Goal: Task Accomplishment & Management: Manage account settings

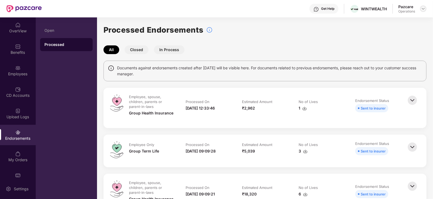
click at [423, 8] on img at bounding box center [424, 9] width 4 height 4
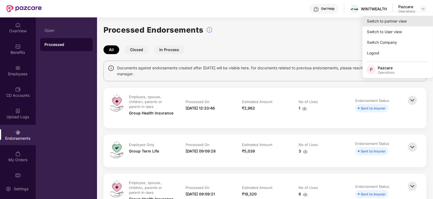
click at [400, 17] on div "Switch to partner view" at bounding box center [398, 21] width 71 height 11
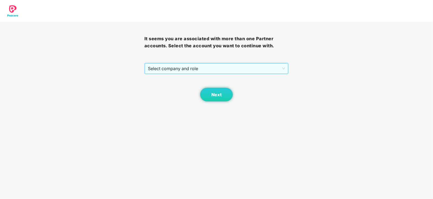
click at [189, 72] on span "Select company and role" at bounding box center [217, 68] width 138 height 10
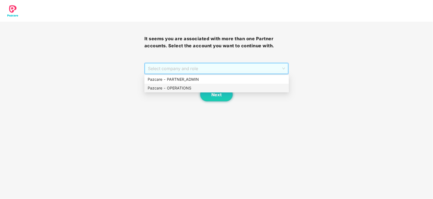
click at [182, 89] on div "Pazcare - OPERATIONS" at bounding box center [217, 88] width 138 height 6
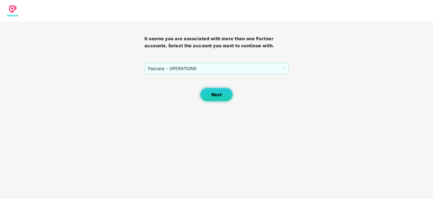
click at [212, 96] on span "Next" at bounding box center [217, 94] width 10 height 5
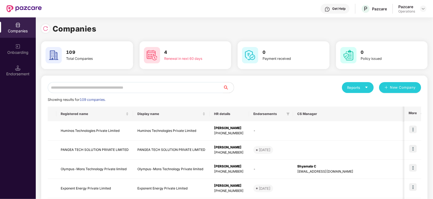
click at [149, 89] on input "text" at bounding box center [136, 87] width 176 height 11
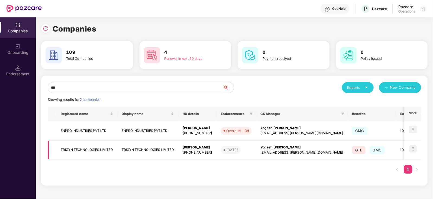
type input "***"
click at [100, 151] on td "TRIGYN TECHNOLOGIES LIMITED" at bounding box center [86, 149] width 61 height 19
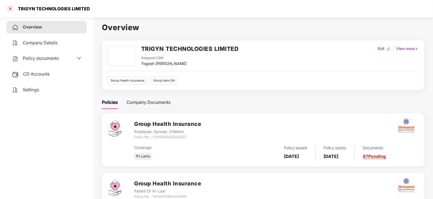
click at [9, 8] on div at bounding box center [10, 8] width 9 height 9
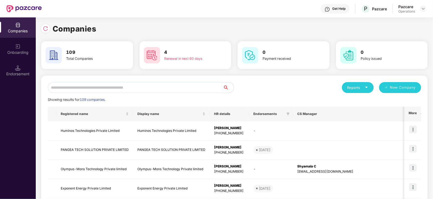
click at [105, 87] on input "text" at bounding box center [136, 87] width 176 height 11
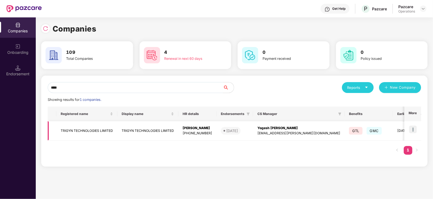
type input "****"
click at [417, 127] on img at bounding box center [414, 129] width 8 height 8
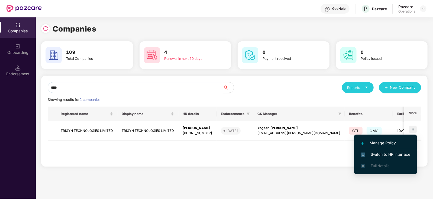
click at [396, 159] on li "Switch to HR interface" at bounding box center [386, 153] width 63 height 11
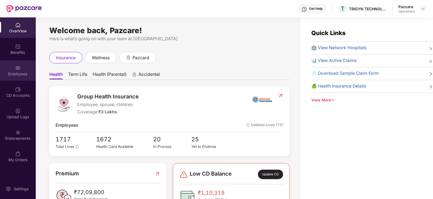
click at [21, 72] on div "Employees" at bounding box center [18, 73] width 36 height 5
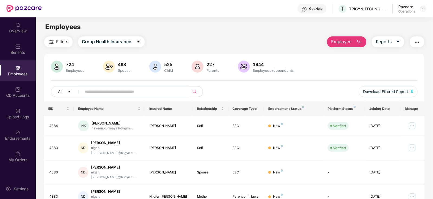
click at [64, 46] on button "Filters" at bounding box center [58, 41] width 28 height 11
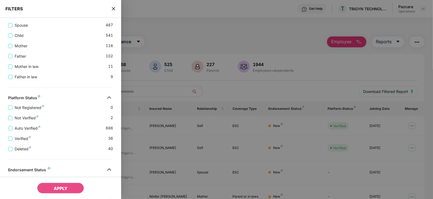
scroll to position [195, 0]
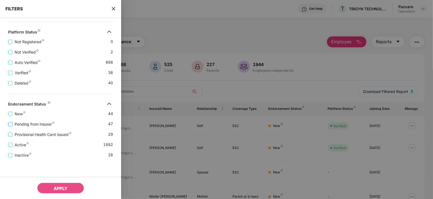
click at [40, 124] on span "Pending from Insurer" at bounding box center [34, 124] width 44 height 6
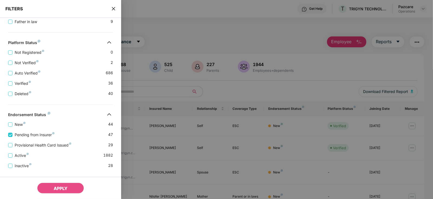
click at [38, 140] on div "Provisional Health Card Issued 29" at bounding box center [60, 143] width 105 height 10
click at [34, 147] on span "Provisional Health Card Issued" at bounding box center [42, 145] width 61 height 6
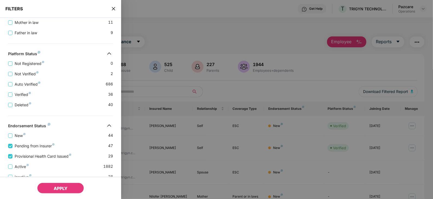
click at [54, 187] on span "APPLY" at bounding box center [61, 187] width 14 height 5
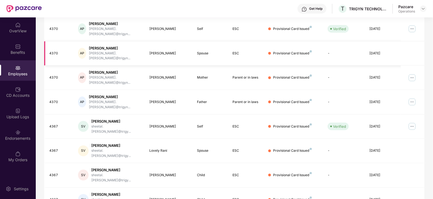
scroll to position [134, 0]
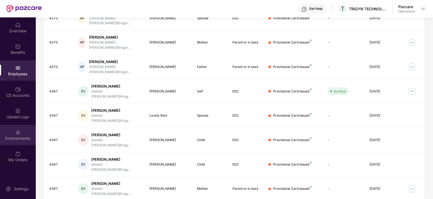
click at [16, 140] on div "Endorsements" at bounding box center [18, 137] width 36 height 5
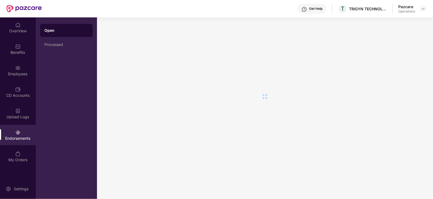
scroll to position [0, 0]
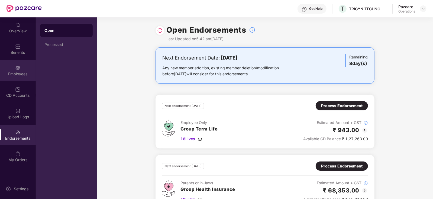
click at [20, 76] on div "Employees" at bounding box center [18, 73] width 36 height 5
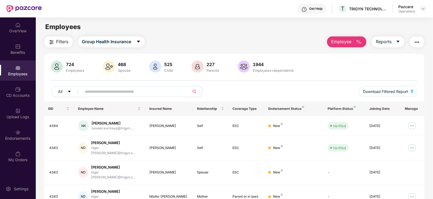
click at [420, 43] on img "button" at bounding box center [417, 42] width 7 height 7
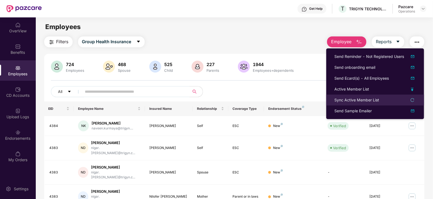
click at [351, 99] on div "Sync Active Member List" at bounding box center [357, 100] width 45 height 6
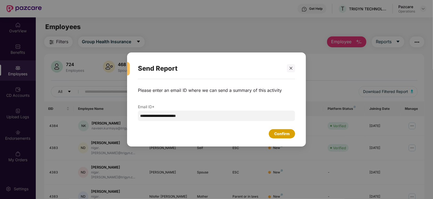
click at [271, 130] on div "Confirm" at bounding box center [282, 133] width 26 height 9
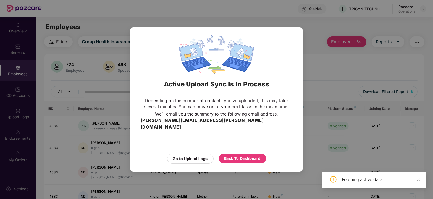
click at [243, 151] on div "Go to Upload Logs Back To Dashboard" at bounding box center [217, 157] width 152 height 12
click at [243, 154] on div "Back To Dashboard" at bounding box center [242, 158] width 47 height 9
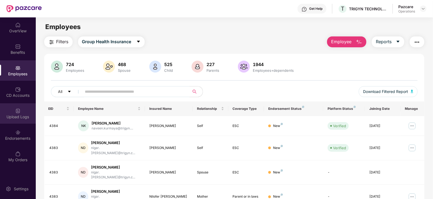
click at [10, 120] on div "Upload Logs" at bounding box center [18, 113] width 36 height 20
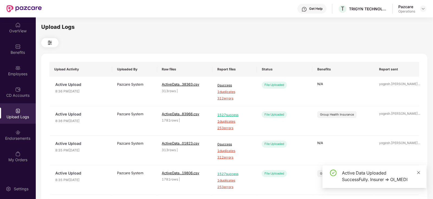
click at [418, 172] on icon "close" at bounding box center [419, 172] width 4 height 4
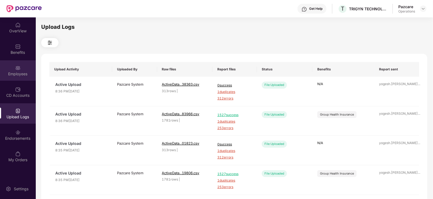
click at [16, 72] on div "Employees" at bounding box center [18, 73] width 36 height 5
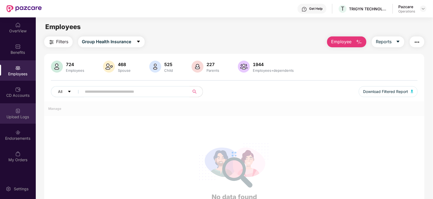
click at [23, 115] on div "Upload Logs" at bounding box center [18, 116] width 36 height 5
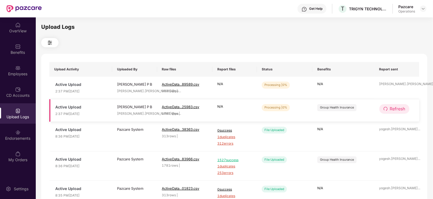
click at [397, 110] on span "Refresh" at bounding box center [397, 108] width 15 height 7
click at [396, 110] on span "Refresh" at bounding box center [397, 108] width 15 height 7
click at [401, 106] on button "Refresh" at bounding box center [395, 108] width 31 height 9
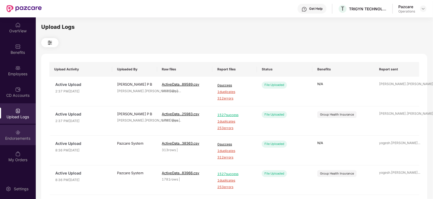
click at [22, 137] on div "Endorsements" at bounding box center [18, 137] width 36 height 5
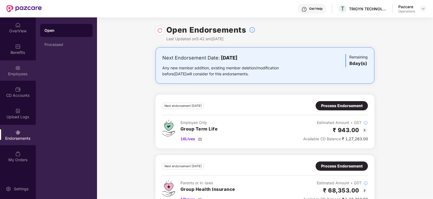
click at [20, 74] on div "Employees" at bounding box center [18, 73] width 36 height 5
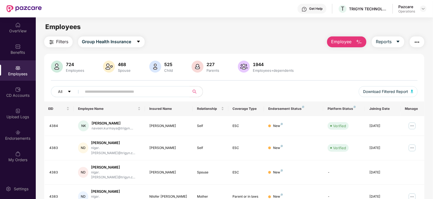
click at [55, 46] on button "Filters" at bounding box center [58, 41] width 28 height 11
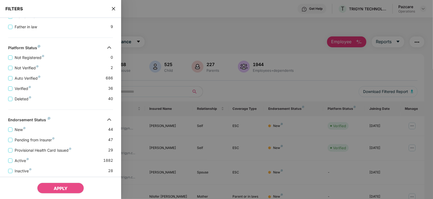
scroll to position [195, 0]
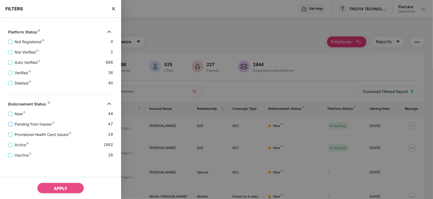
click at [25, 123] on span "Pending from Insurer" at bounding box center [34, 124] width 44 height 6
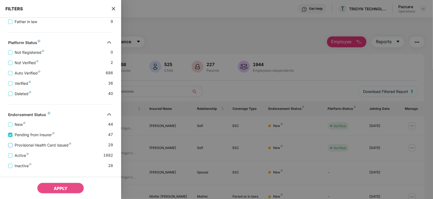
click at [27, 142] on span "Provisional Health Card Issued" at bounding box center [42, 145] width 61 height 6
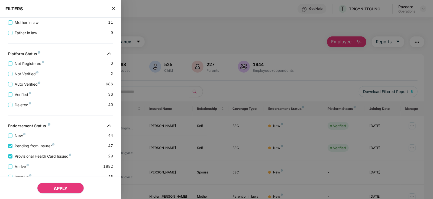
click at [62, 192] on button "APPLY" at bounding box center [60, 187] width 47 height 11
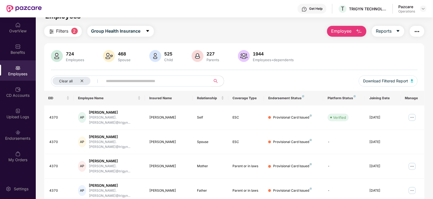
scroll to position [0, 0]
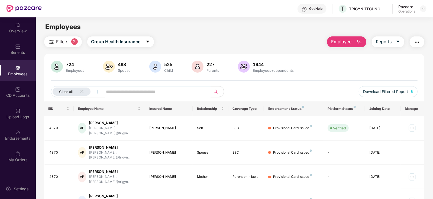
click at [57, 46] on button "Filters 2" at bounding box center [63, 41] width 38 height 11
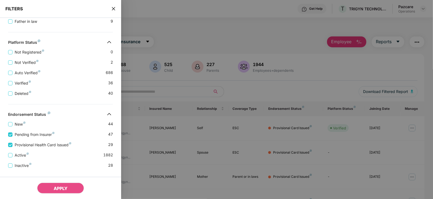
scroll to position [217, 0]
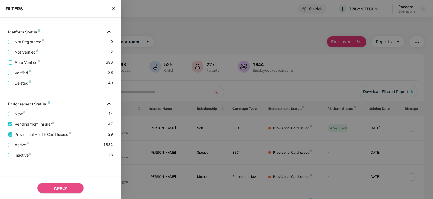
click at [42, 122] on span "Pending from Insurer" at bounding box center [34, 124] width 44 height 6
click at [37, 126] on span "Pending from Insurer" at bounding box center [34, 124] width 44 height 6
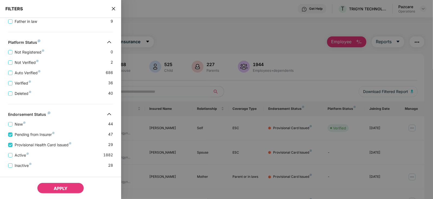
drag, startPoint x: 51, startPoint y: 189, endPoint x: 56, endPoint y: 182, distance: 8.5
click at [51, 189] on button "APPLY" at bounding box center [60, 187] width 47 height 11
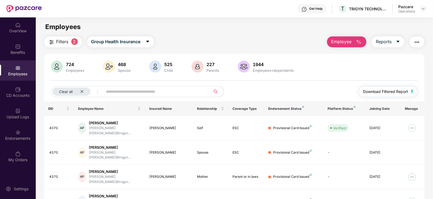
click at [410, 90] on button "Download Filtered Report" at bounding box center [388, 91] width 59 height 11
click at [421, 43] on button "button" at bounding box center [417, 41] width 15 height 11
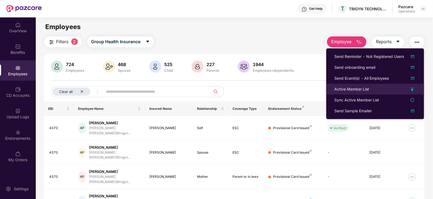
click at [356, 90] on div "Active Member List" at bounding box center [352, 89] width 35 height 6
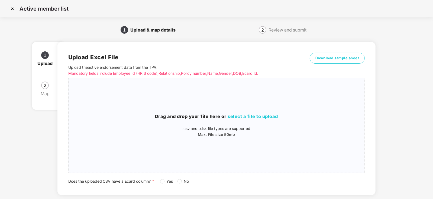
drag, startPoint x: 161, startPoint y: 184, endPoint x: 164, endPoint y: 184, distance: 3.6
click at [162, 184] on div "Upload Excel File Upload the active endorsement data from the TPA . Mandatory f…" at bounding box center [217, 118] width 319 height 153
click at [237, 114] on span "select a file to upload" at bounding box center [253, 115] width 50 height 5
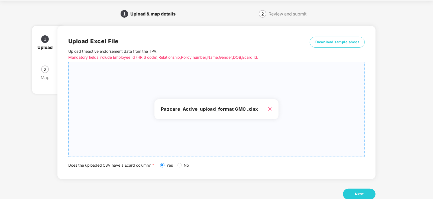
scroll to position [30, 0]
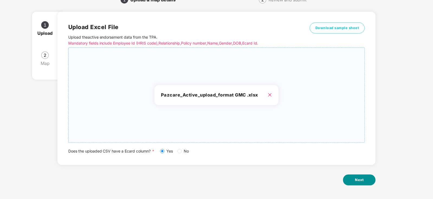
click at [361, 177] on span "Next" at bounding box center [359, 179] width 9 height 5
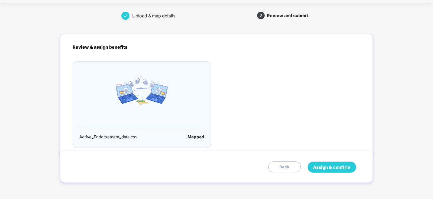
scroll to position [0, 0]
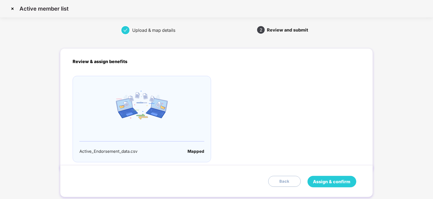
click at [328, 182] on span "Assign & confirm" at bounding box center [332, 181] width 37 height 7
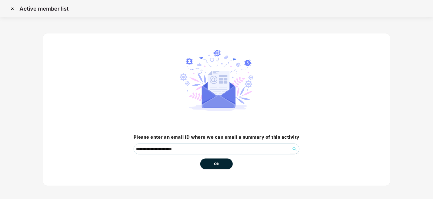
click at [206, 167] on button "Ok" at bounding box center [216, 163] width 33 height 11
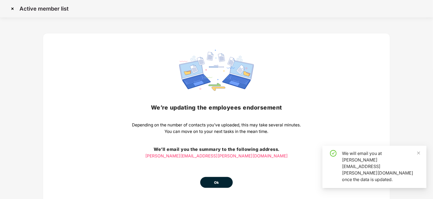
click at [211, 168] on div "We’re updating the employees endorsement Depending on the number of contacts yo…" at bounding box center [216, 119] width 169 height 138
click at [212, 178] on button "Ok" at bounding box center [216, 182] width 33 height 11
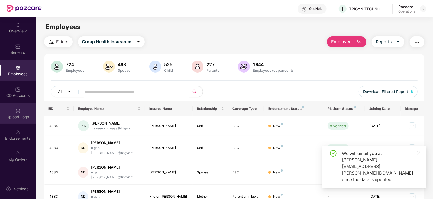
click at [26, 120] on div "Upload Logs" at bounding box center [18, 113] width 36 height 20
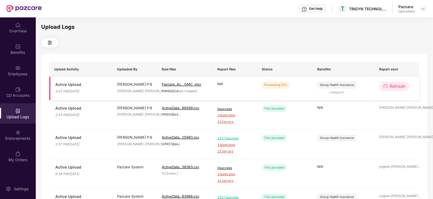
click at [397, 89] on span "Refresh" at bounding box center [397, 86] width 15 height 7
click at [390, 92] on td "Refresh" at bounding box center [397, 87] width 45 height 23
click at [391, 89] on span "Refresh" at bounding box center [397, 86] width 15 height 7
click at [391, 89] on span "Refresh" at bounding box center [398, 86] width 15 height 7
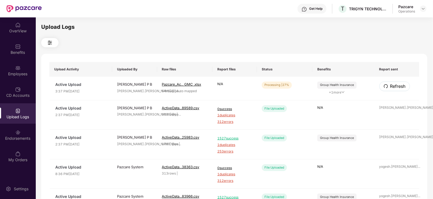
click at [391, 89] on span "Refresh" at bounding box center [398, 86] width 15 height 7
click at [392, 85] on span "Refresh" at bounding box center [397, 86] width 15 height 7
click at [392, 85] on span "Refresh" at bounding box center [398, 86] width 15 height 7
click at [395, 77] on td "[PERSON_NAME].[PERSON_NAME]@pa ..." at bounding box center [397, 87] width 45 height 23
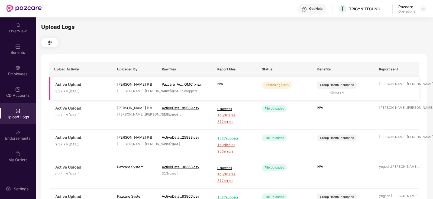
click at [391, 76] on th "Report sent" at bounding box center [397, 69] width 45 height 15
click at [395, 85] on span "Refresh" at bounding box center [397, 86] width 15 height 7
click at [395, 85] on span "Refresh" at bounding box center [398, 86] width 15 height 7
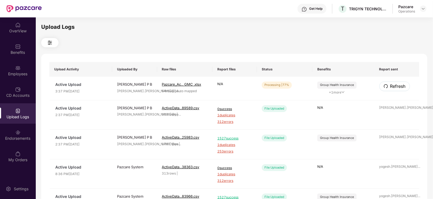
click at [395, 85] on span "Refresh" at bounding box center [398, 86] width 15 height 7
click at [395, 85] on span "Refresh" at bounding box center [397, 86] width 15 height 7
click at [395, 85] on span "Refresh" at bounding box center [398, 86] width 15 height 7
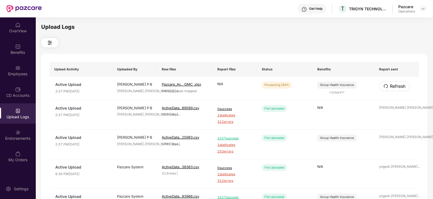
click at [395, 85] on span "Refresh" at bounding box center [398, 86] width 15 height 7
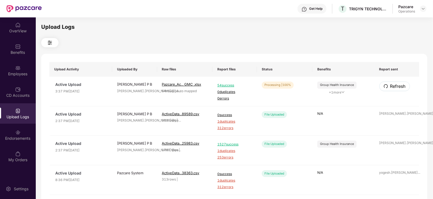
click at [395, 85] on span "Refresh" at bounding box center [398, 86] width 15 height 7
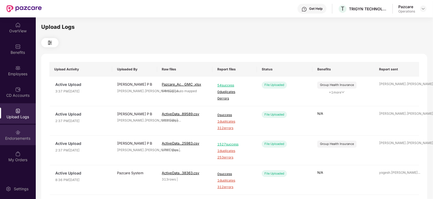
click at [23, 131] on div "Endorsements" at bounding box center [18, 135] width 36 height 20
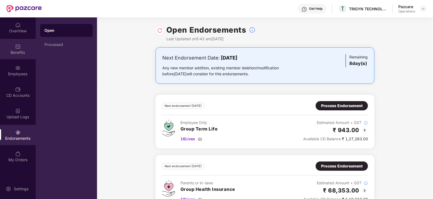
click at [21, 46] on div "Benefits" at bounding box center [18, 49] width 36 height 20
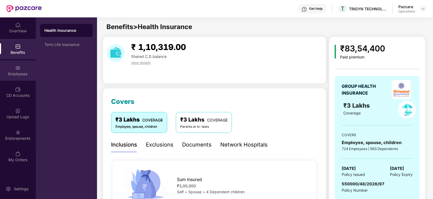
click at [14, 75] on div "Employees" at bounding box center [18, 73] width 36 height 5
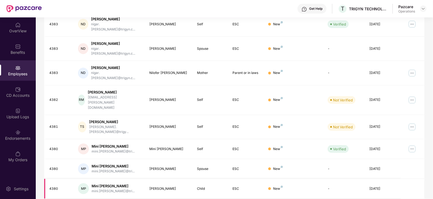
scroll to position [134, 0]
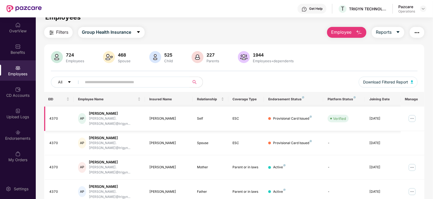
scroll to position [0, 0]
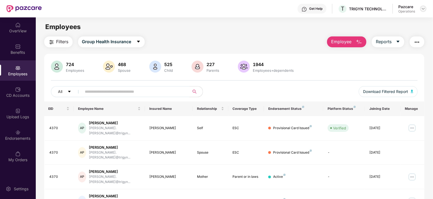
click at [424, 10] on img at bounding box center [424, 9] width 4 height 4
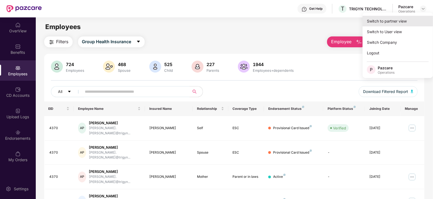
click at [391, 20] on div "Switch to partner view" at bounding box center [398, 21] width 71 height 11
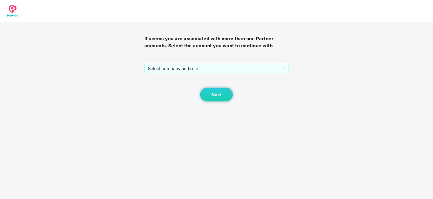
click at [180, 74] on span "Select company and role" at bounding box center [217, 68] width 138 height 10
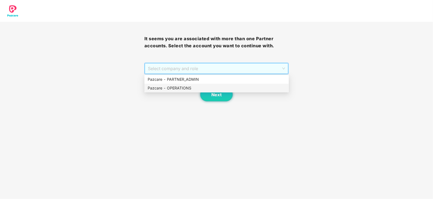
click at [176, 85] on div "Pazcare - OPERATIONS" at bounding box center [217, 88] width 138 height 6
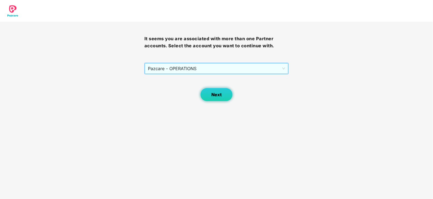
click at [207, 92] on button "Next" at bounding box center [216, 95] width 33 height 14
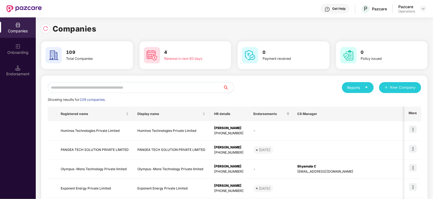
click at [160, 86] on input "text" at bounding box center [136, 87] width 176 height 11
click at [141, 87] on input "text" at bounding box center [136, 87] width 176 height 11
paste input "**********"
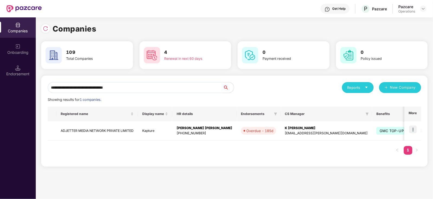
type input "**********"
click at [15, 72] on div "Endorsement" at bounding box center [18, 73] width 36 height 5
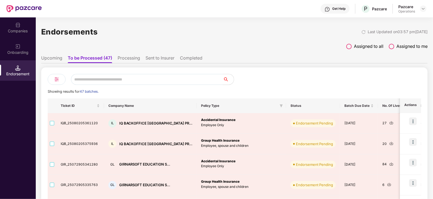
click at [18, 34] on div "Companies" at bounding box center [18, 27] width 36 height 20
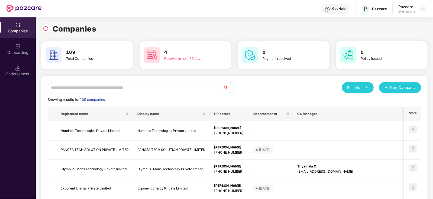
click at [99, 85] on input "text" at bounding box center [136, 87] width 176 height 11
paste input "**********"
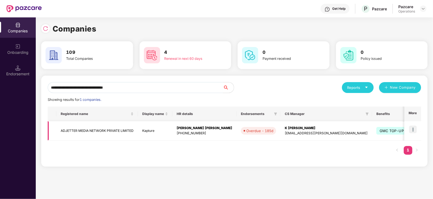
type input "**********"
click at [94, 129] on td "ADJETTER MEDIA NETWORK PRIVATE LIMITED" at bounding box center [97, 130] width 82 height 19
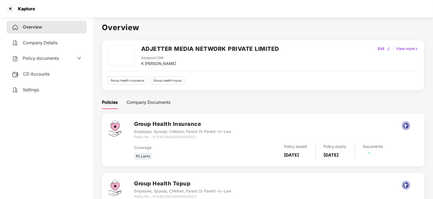
click at [50, 77] on div "CD Accounts" at bounding box center [47, 74] width 80 height 12
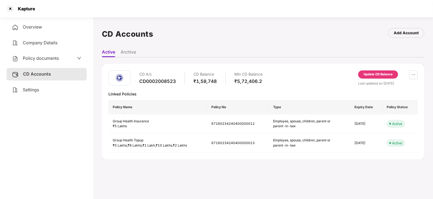
click at [372, 72] on div "Update CD Balance" at bounding box center [378, 74] width 29 height 5
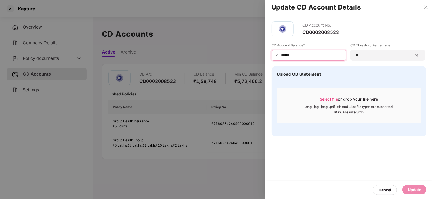
drag, startPoint x: 294, startPoint y: 55, endPoint x: 253, endPoint y: 52, distance: 41.0
click at [253, 52] on div "Update CD Account Details CD Account No. CD0002008523 CD Account Balance* ₹ ***…" at bounding box center [216, 99] width 433 height 199
paste input
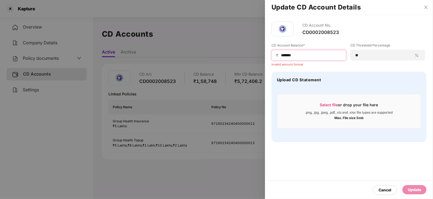
click at [281, 56] on input "******" at bounding box center [311, 55] width 61 height 6
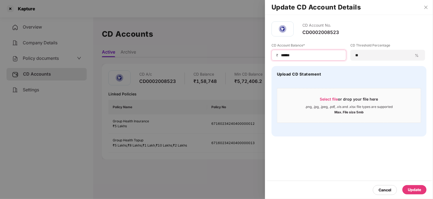
type input "******"
click at [416, 192] on div "Update" at bounding box center [414, 189] width 13 height 6
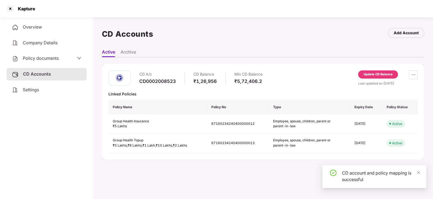
click at [32, 60] on span "Policy documents" at bounding box center [41, 57] width 36 height 5
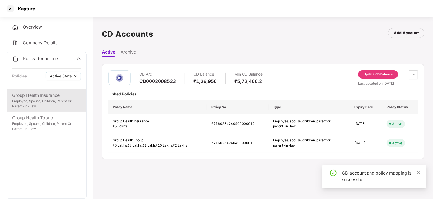
click at [37, 108] on div "Employee, Spouse, Children, Parent Or Parent-In-Law" at bounding box center [46, 103] width 69 height 10
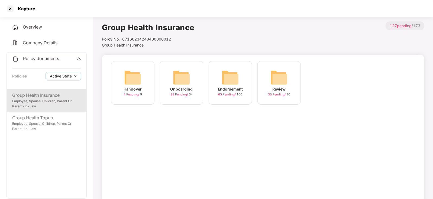
click at [241, 78] on div "Endorsement 65 Pending / 100" at bounding box center [230, 82] width 43 height 43
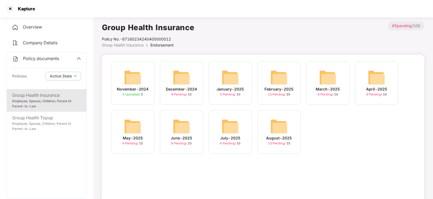
click at [274, 128] on img at bounding box center [279, 125] width 17 height 17
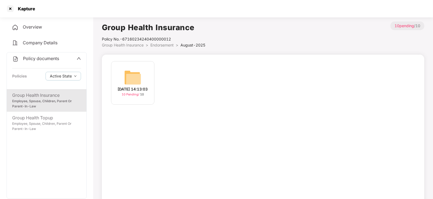
click at [130, 81] on img at bounding box center [132, 77] width 17 height 17
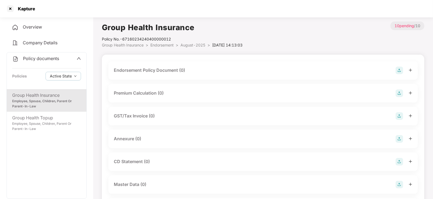
click at [139, 75] on div "Endorsement Policy Document (0)" at bounding box center [264, 70] width 310 height 18
click at [141, 72] on div "Endorsement Policy Document (0)" at bounding box center [149, 70] width 71 height 7
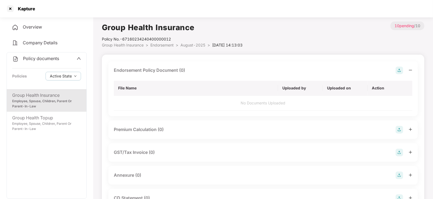
click at [402, 67] on img at bounding box center [400, 70] width 8 height 8
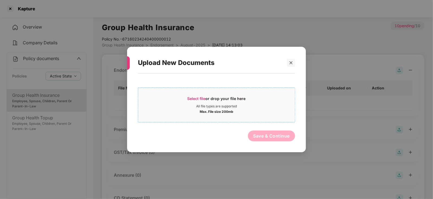
click at [198, 97] on span "Select file" at bounding box center [197, 98] width 18 height 5
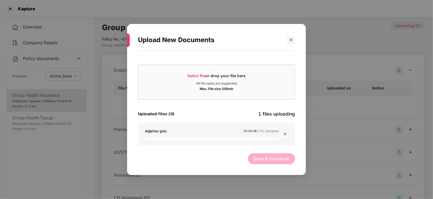
click at [198, 76] on span "Select file" at bounding box center [197, 75] width 18 height 5
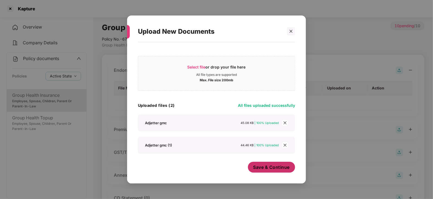
click at [263, 170] on span "Save & Continue" at bounding box center [272, 167] width 37 height 6
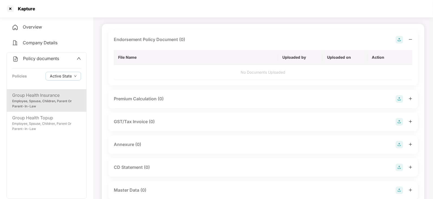
scroll to position [68, 0]
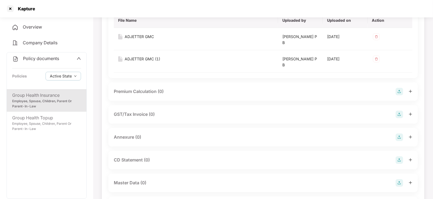
click at [402, 91] on img at bounding box center [400, 92] width 8 height 8
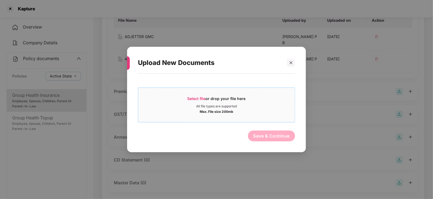
click at [203, 98] on span "Select file" at bounding box center [197, 98] width 18 height 5
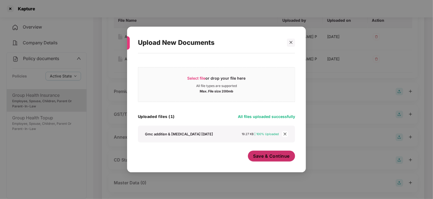
click at [267, 157] on span "Save & Continue" at bounding box center [272, 156] width 37 height 6
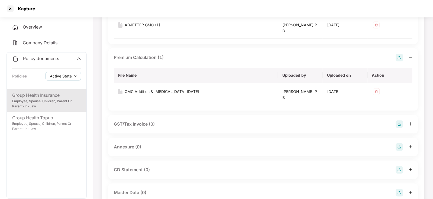
scroll to position [102, 0]
click at [400, 146] on img at bounding box center [400, 147] width 8 height 8
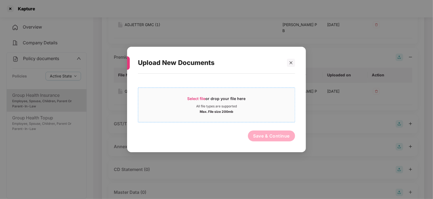
click at [193, 100] on span "Select file" at bounding box center [197, 98] width 18 height 5
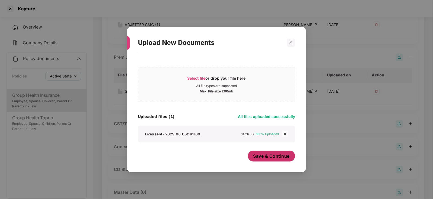
click at [257, 158] on span "Save & Continue" at bounding box center [272, 156] width 37 height 6
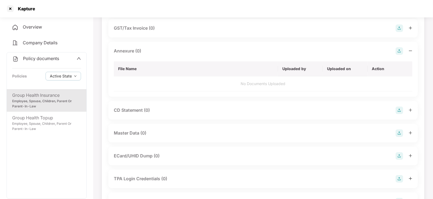
scroll to position [237, 0]
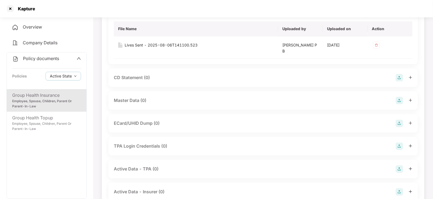
click at [401, 99] on img at bounding box center [400, 101] width 8 height 8
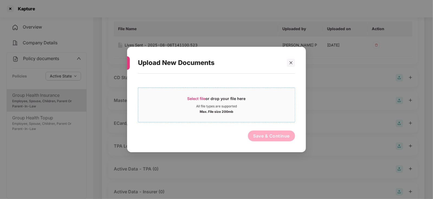
click at [190, 98] on span "Select file" at bounding box center [197, 98] width 18 height 5
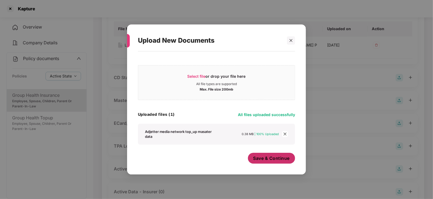
click at [272, 163] on button "Save & Continue" at bounding box center [271, 157] width 47 height 11
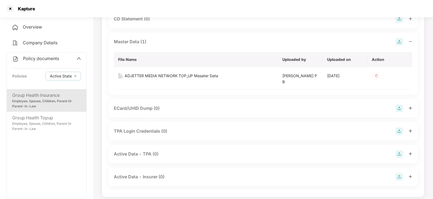
scroll to position [300, 0]
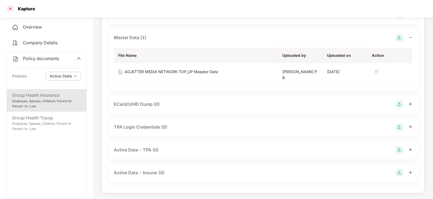
click at [9, 10] on div at bounding box center [10, 8] width 9 height 9
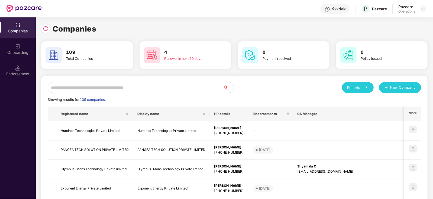
scroll to position [0, 0]
click at [123, 88] on input "text" at bounding box center [136, 87] width 176 height 11
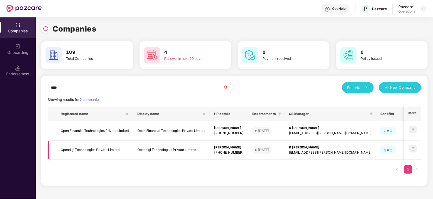
type input "****"
click at [85, 148] on td "Opendigi Technologies Private Limited" at bounding box center [94, 149] width 77 height 19
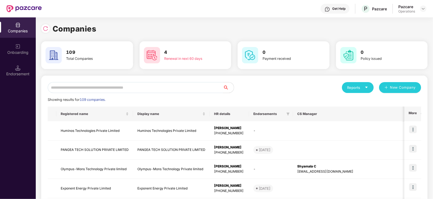
click at [97, 89] on input "text" at bounding box center [136, 87] width 176 height 11
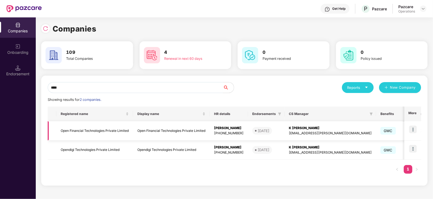
type input "****"
click at [414, 129] on img at bounding box center [414, 129] width 8 height 8
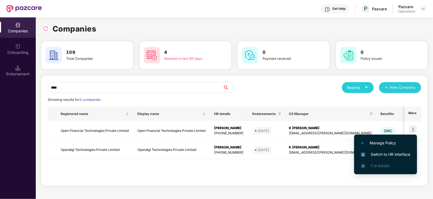
click at [395, 152] on span "Switch to HR interface" at bounding box center [385, 154] width 49 height 6
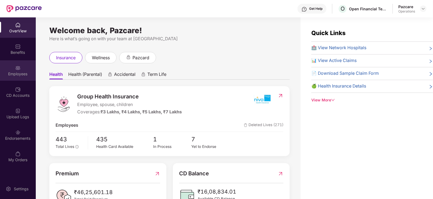
click at [20, 77] on div "Employees" at bounding box center [18, 70] width 36 height 20
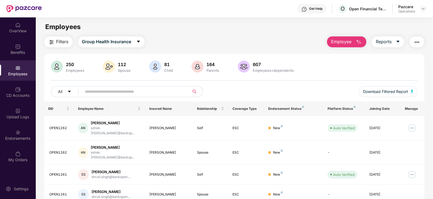
click at [53, 42] on img "button" at bounding box center [51, 42] width 7 height 7
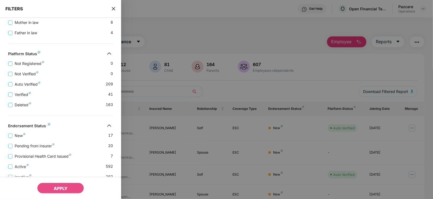
scroll to position [187, 0]
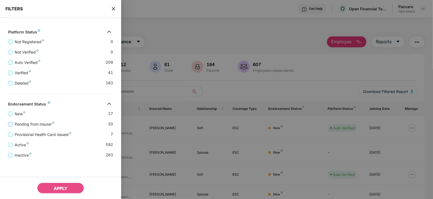
click at [31, 123] on span "Pending from Insurer" at bounding box center [34, 124] width 44 height 6
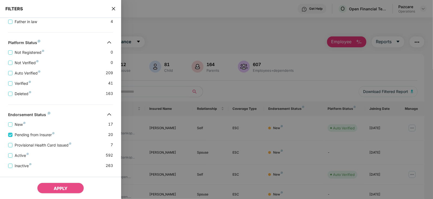
click at [37, 142] on div "Provisional Health Card Issued 7" at bounding box center [60, 143] width 105 height 10
click at [38, 145] on span "Provisional Health Card Issued" at bounding box center [42, 145] width 61 height 6
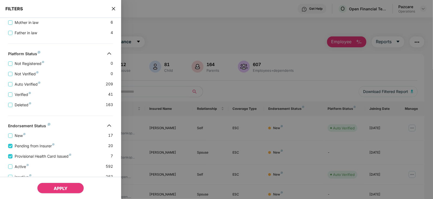
click at [52, 191] on button "APPLY" at bounding box center [60, 187] width 47 height 11
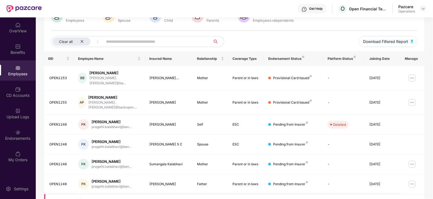
scroll to position [0, 0]
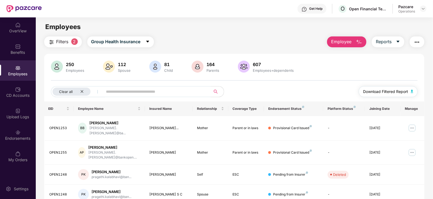
click at [412, 90] on img "button" at bounding box center [412, 91] width 3 height 3
click at [419, 43] on img "button" at bounding box center [417, 42] width 7 height 7
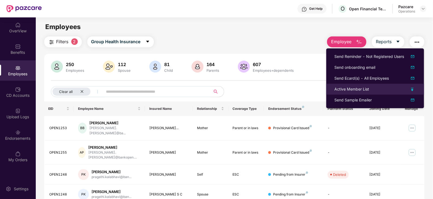
click at [348, 87] on div "Active Member List" at bounding box center [352, 89] width 35 height 6
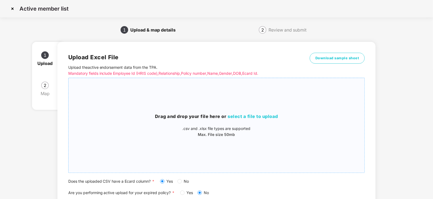
click at [234, 118] on span "select a file to upload" at bounding box center [253, 115] width 50 height 5
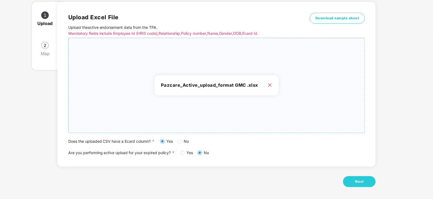
scroll to position [42, 0]
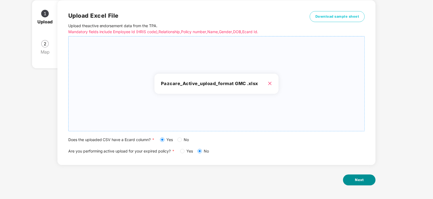
click at [359, 184] on button "Next" at bounding box center [359, 179] width 33 height 11
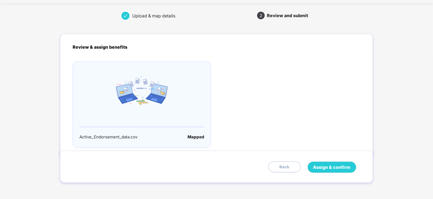
scroll to position [0, 0]
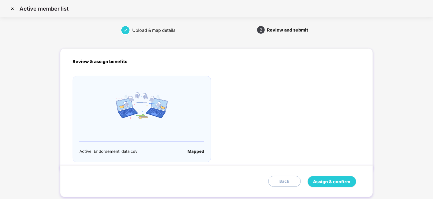
click at [360, 182] on div "Assign & confirm Back" at bounding box center [218, 181] width 291 height 11
click at [326, 182] on span "Assign & confirm" at bounding box center [332, 181] width 37 height 7
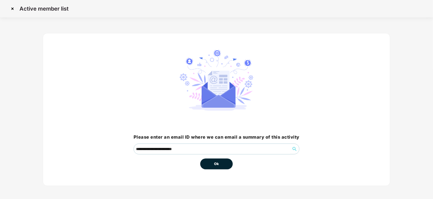
click at [227, 167] on button "Ok" at bounding box center [216, 163] width 33 height 11
click at [218, 165] on span "Ok" at bounding box center [216, 163] width 5 height 5
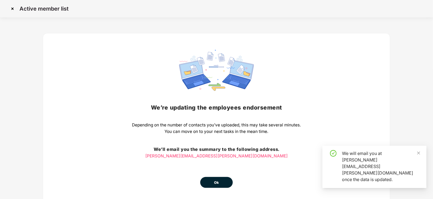
click at [218, 165] on div "We’re updating the employees endorsement Depending on the number of contacts yo…" at bounding box center [216, 119] width 169 height 138
click at [216, 180] on span "Ok" at bounding box center [216, 182] width 5 height 5
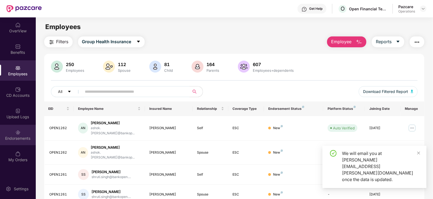
click at [19, 139] on div "Endorsements" at bounding box center [18, 137] width 36 height 5
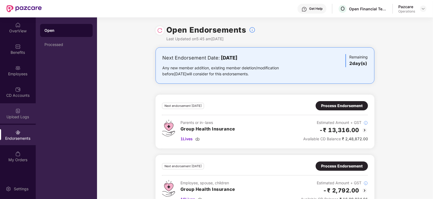
click at [16, 104] on div "Upload Logs" at bounding box center [18, 113] width 36 height 20
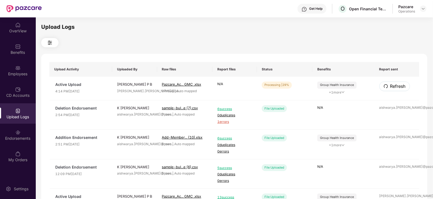
click at [386, 83] on button "Refresh" at bounding box center [395, 85] width 31 height 9
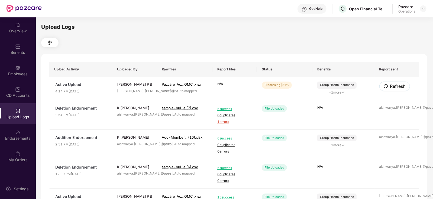
click at [386, 83] on button "Refresh" at bounding box center [395, 85] width 31 height 9
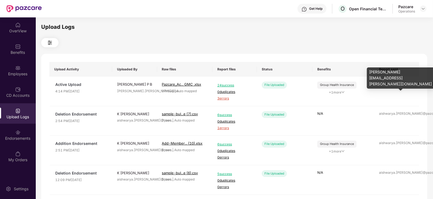
click at [386, 83] on div "[PERSON_NAME].[PERSON_NAME]@pa ..." at bounding box center [397, 83] width 35 height 5
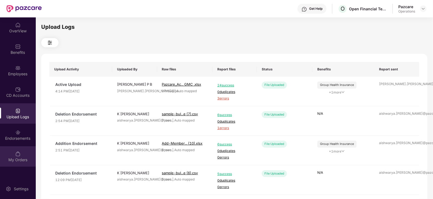
click at [16, 157] on div "My Orders" at bounding box center [18, 159] width 36 height 5
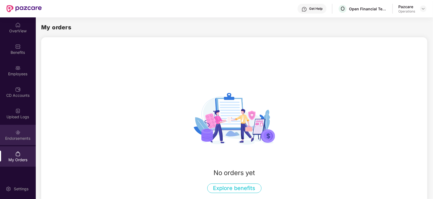
click at [20, 140] on div "Endorsements" at bounding box center [18, 137] width 36 height 5
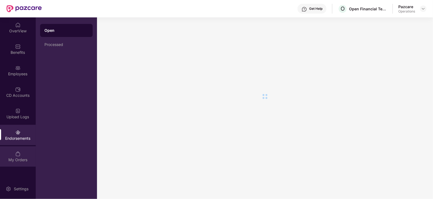
click at [22, 161] on div "My Orders" at bounding box center [18, 159] width 36 height 5
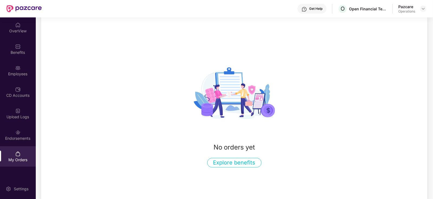
scroll to position [34, 0]
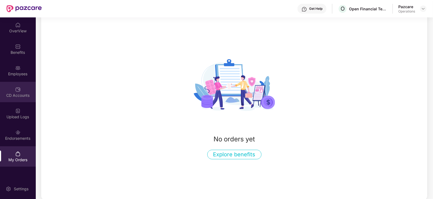
click at [22, 93] on div "CD Accounts" at bounding box center [18, 95] width 36 height 5
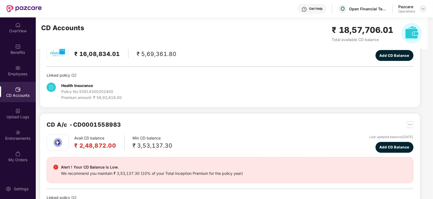
click at [422, 7] on img at bounding box center [424, 9] width 4 height 4
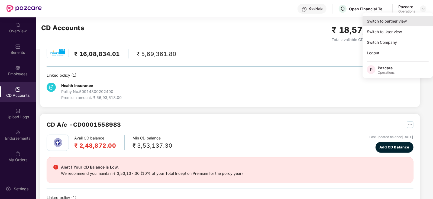
click at [405, 18] on div "Switch to partner view" at bounding box center [398, 21] width 71 height 11
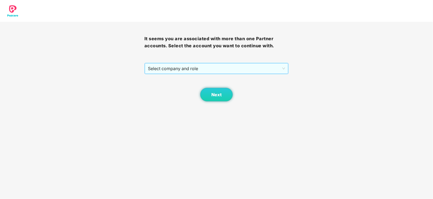
click at [170, 65] on span "Select company and role" at bounding box center [217, 68] width 138 height 10
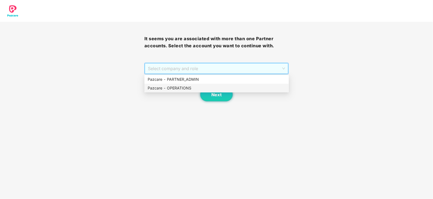
click at [161, 86] on div "Pazcare - OPERATIONS" at bounding box center [217, 88] width 138 height 6
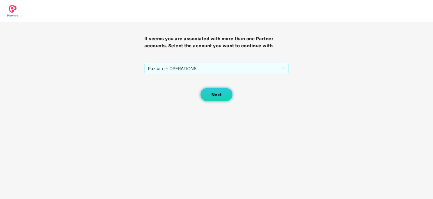
click at [206, 96] on button "Next" at bounding box center [216, 95] width 33 height 14
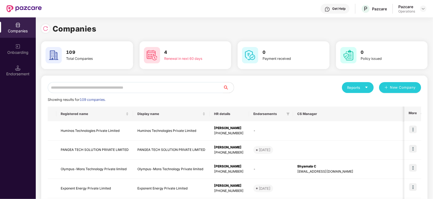
click at [174, 84] on input "text" at bounding box center [136, 87] width 176 height 11
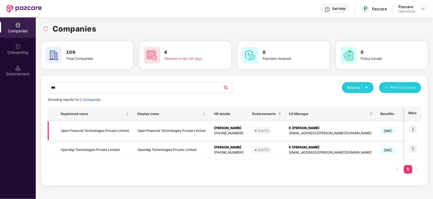
type input "***"
click at [101, 130] on td "Open Financial Technologies Private Limited" at bounding box center [94, 130] width 77 height 19
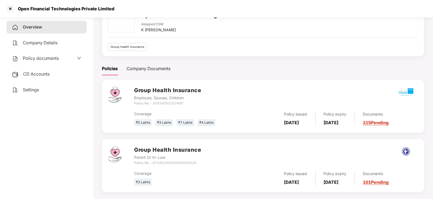
click at [34, 75] on span "CD Accounts" at bounding box center [36, 73] width 27 height 5
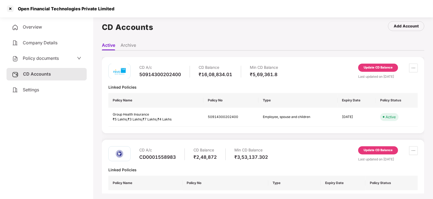
scroll to position [0, 0]
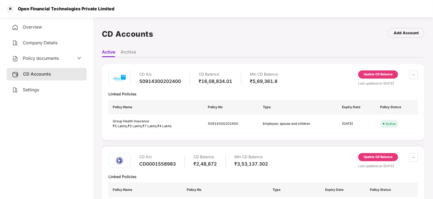
click at [372, 158] on div "Update CD Balance" at bounding box center [378, 156] width 29 height 5
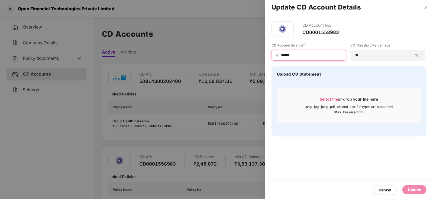
drag, startPoint x: 289, startPoint y: 55, endPoint x: 274, endPoint y: 55, distance: 14.7
click at [274, 55] on div "₹ ******" at bounding box center [309, 55] width 75 height 11
paste input
type input "******"
click at [416, 185] on div "Update" at bounding box center [415, 189] width 24 height 9
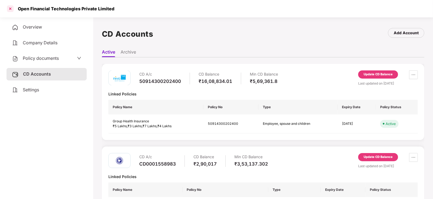
click at [8, 9] on div at bounding box center [10, 8] width 9 height 9
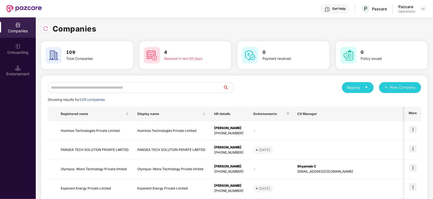
click at [11, 82] on div "Companies Onboarding Endorsement" at bounding box center [18, 107] width 36 height 181
click at [14, 72] on div "Endorsement" at bounding box center [18, 73] width 36 height 5
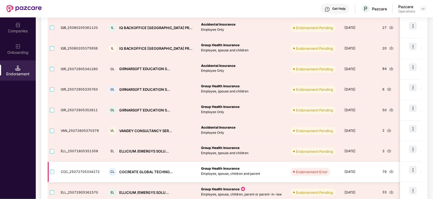
scroll to position [135, 0]
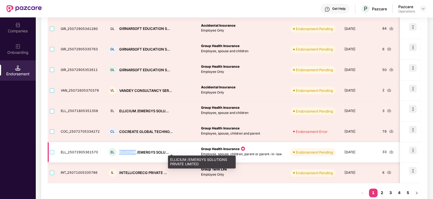
drag, startPoint x: 117, startPoint y: 151, endPoint x: 135, endPoint y: 152, distance: 18.5
click at [135, 152] on div "EL ELLICIUM /EMERGYS SOLU..." at bounding box center [151, 152] width 84 height 8
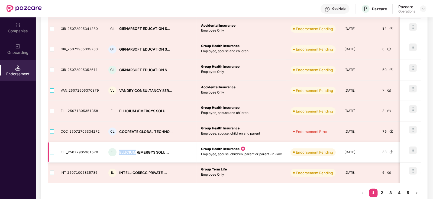
copy div "ELLICIUM"
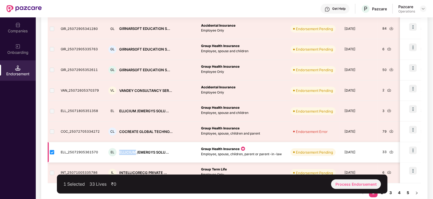
click at [414, 151] on img at bounding box center [414, 150] width 8 height 8
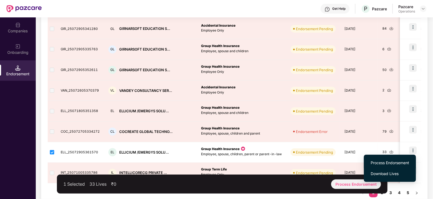
click at [396, 165] on span "Process Endorsement" at bounding box center [390, 163] width 39 height 6
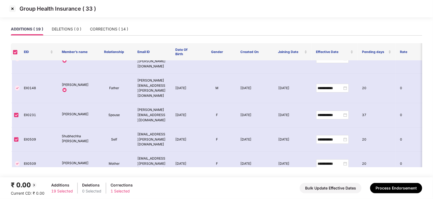
scroll to position [0, 0]
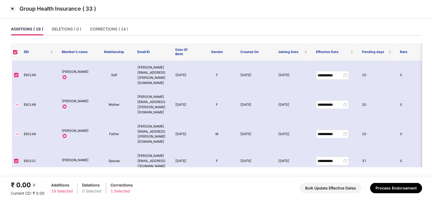
click at [11, 7] on img at bounding box center [12, 8] width 9 height 9
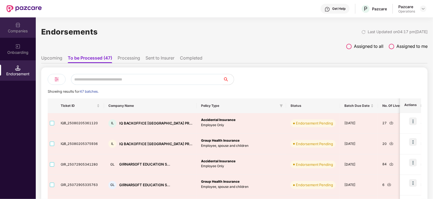
click at [23, 30] on div "Companies" at bounding box center [18, 30] width 36 height 5
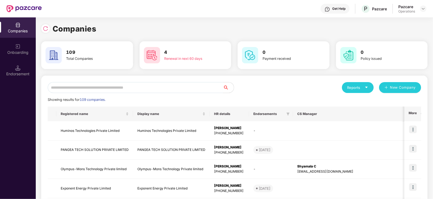
click at [99, 86] on input "text" at bounding box center [136, 87] width 176 height 11
paste input "********"
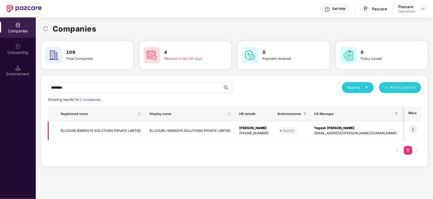
type input "********"
click at [415, 128] on img at bounding box center [414, 129] width 8 height 8
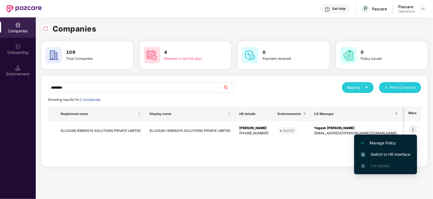
click at [381, 154] on span "Switch to HR interface" at bounding box center [385, 154] width 49 height 6
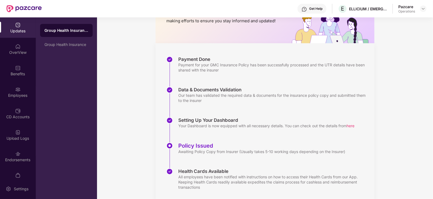
scroll to position [65, 0]
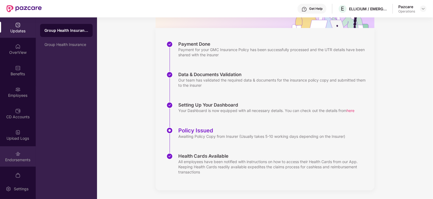
click at [30, 153] on div "Endorsements" at bounding box center [18, 156] width 36 height 20
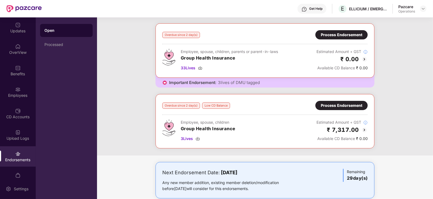
scroll to position [34, 0]
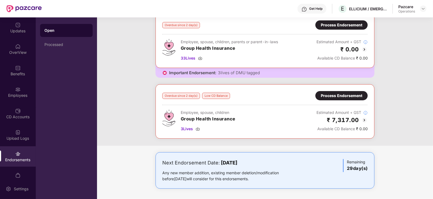
click at [324, 25] on div "Process Endorsement" at bounding box center [342, 25] width 42 height 6
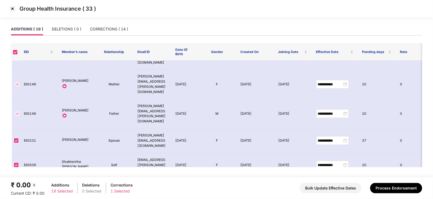
scroll to position [0, 0]
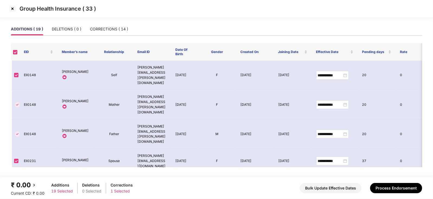
click at [12, 7] on img at bounding box center [12, 8] width 9 height 9
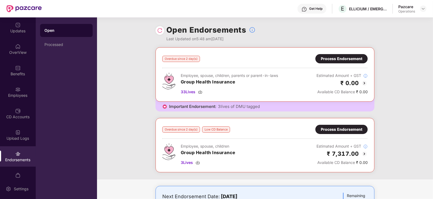
scroll to position [34, 0]
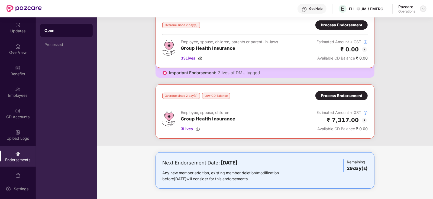
click at [425, 9] on img at bounding box center [424, 9] width 4 height 4
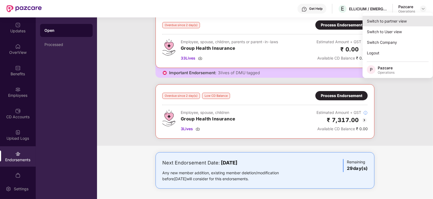
click at [400, 23] on div "Switch to partner view" at bounding box center [398, 21] width 71 height 11
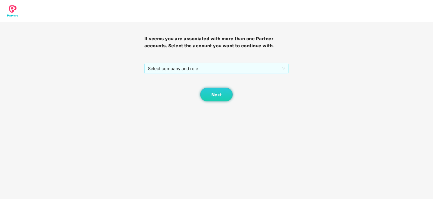
click at [168, 71] on span "Select company and role" at bounding box center [217, 68] width 138 height 10
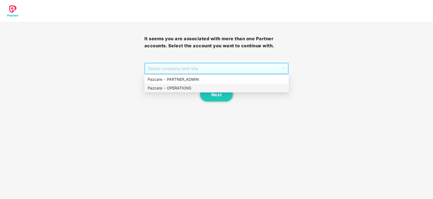
click at [168, 87] on div "Pazcare - OPERATIONS" at bounding box center [217, 88] width 138 height 6
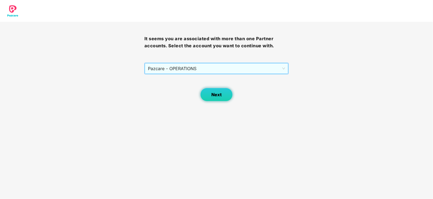
click at [207, 95] on button "Next" at bounding box center [216, 95] width 33 height 14
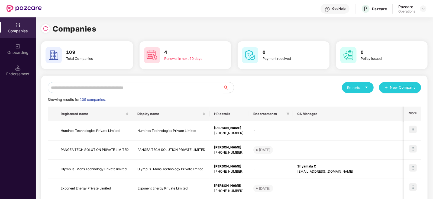
click at [147, 89] on input "text" at bounding box center [136, 87] width 176 height 11
paste input "********"
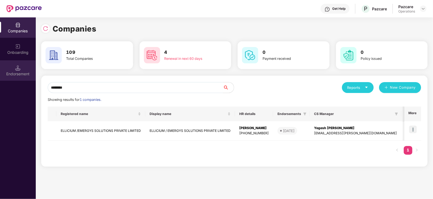
type input "********"
click at [20, 74] on div "Endorsement" at bounding box center [18, 73] width 36 height 5
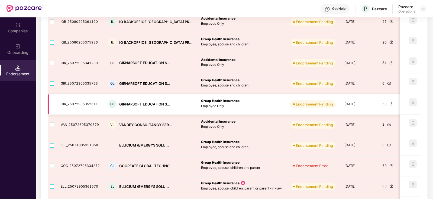
scroll to position [102, 0]
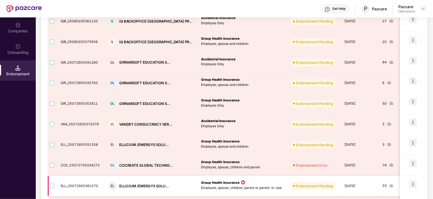
click at [415, 185] on img at bounding box center [414, 184] width 8 height 8
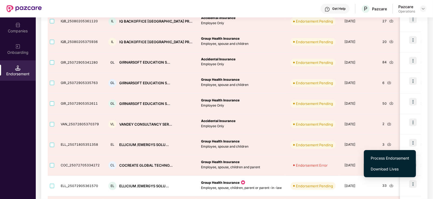
click at [385, 168] on span "Download Lives" at bounding box center [390, 169] width 39 height 6
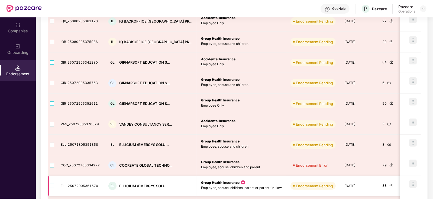
click at [415, 184] on img at bounding box center [414, 184] width 8 height 8
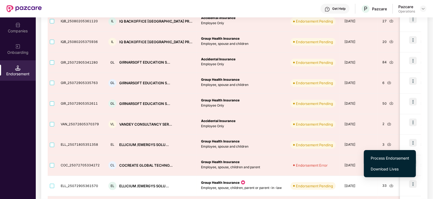
click at [395, 157] on span "Process Endorsement" at bounding box center [390, 158] width 39 height 6
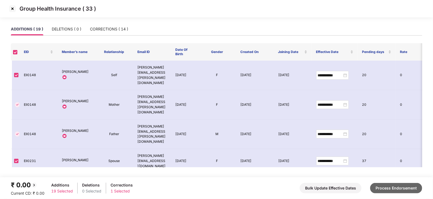
click at [393, 186] on button "Process Endorsement" at bounding box center [397, 188] width 52 height 10
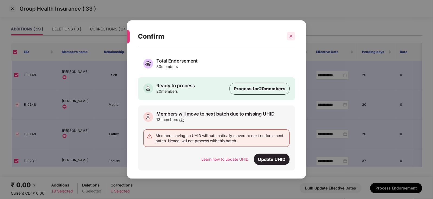
click at [290, 36] on icon "close" at bounding box center [291, 36] width 4 height 4
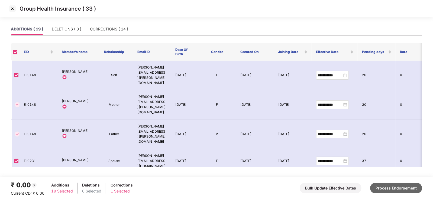
click at [389, 188] on button "Process Endorsement" at bounding box center [397, 188] width 52 height 10
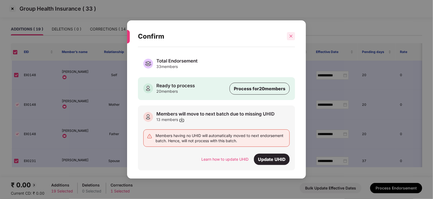
click at [292, 35] on icon "close" at bounding box center [291, 36] width 4 height 4
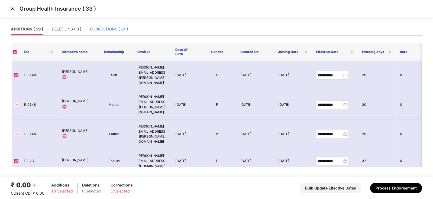
click at [116, 27] on div "CORRECTIONS ( 14 )" at bounding box center [109, 29] width 38 height 6
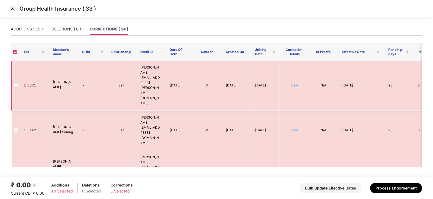
click at [16, 83] on span at bounding box center [16, 85] width 4 height 4
click at [17, 82] on label at bounding box center [16, 85] width 4 height 6
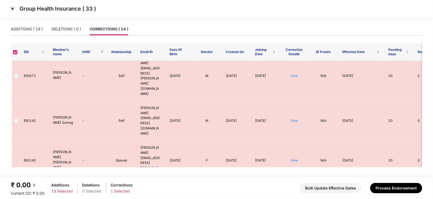
scroll to position [34, 0]
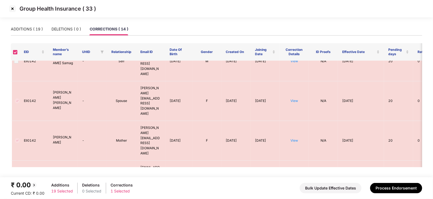
scroll to position [102, 0]
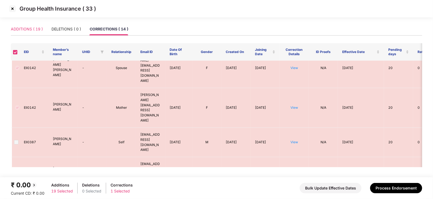
click at [22, 25] on div "ADDITIONS ( 19 )" at bounding box center [27, 29] width 32 height 12
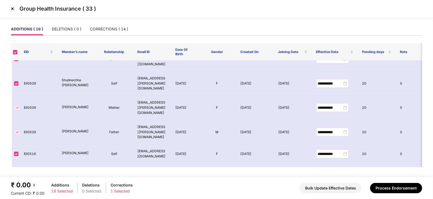
click at [11, 11] on img at bounding box center [12, 8] width 9 height 9
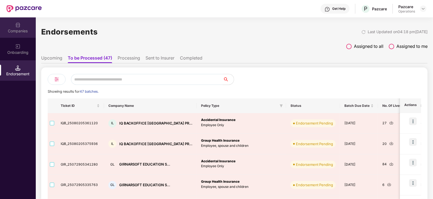
click at [22, 28] on div "Companies" at bounding box center [18, 30] width 36 height 5
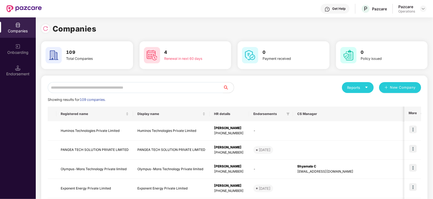
click at [70, 89] on input "text" at bounding box center [136, 87] width 176 height 11
paste input "********"
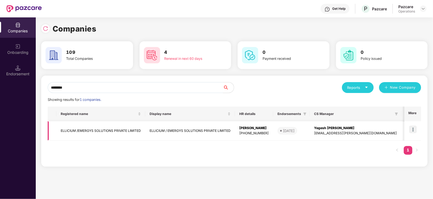
type input "********"
click at [412, 129] on img at bounding box center [414, 129] width 8 height 8
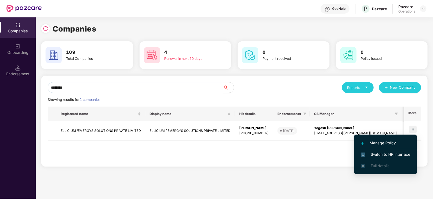
click at [391, 150] on li "Switch to HR interface" at bounding box center [386, 153] width 63 height 11
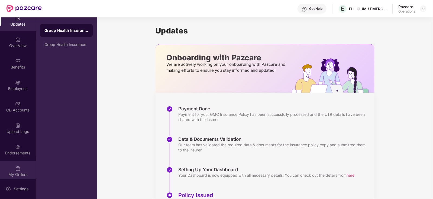
scroll to position [11, 0]
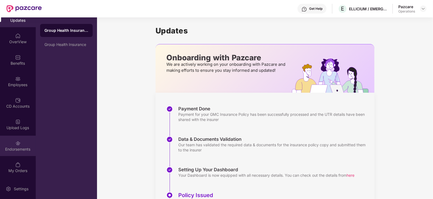
click at [27, 151] on div "Endorsements" at bounding box center [18, 148] width 36 height 5
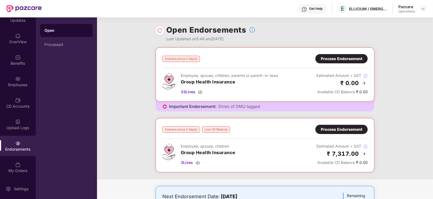
click at [336, 57] on div "Process Endorsement" at bounding box center [342, 59] width 42 height 6
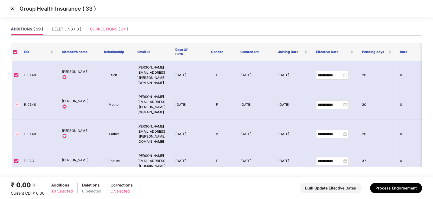
click at [109, 32] on div "CORRECTIONS ( 14 )" at bounding box center [109, 29] width 38 height 12
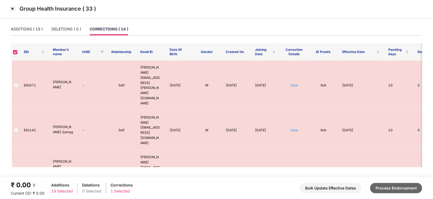
click at [380, 186] on button "Process Endorsement" at bounding box center [397, 188] width 52 height 10
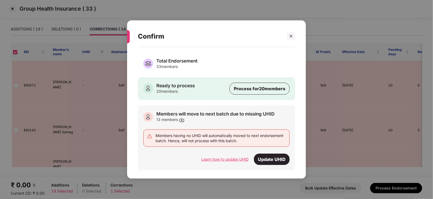
click at [219, 158] on div "Learn how to update UHID" at bounding box center [225, 159] width 47 height 6
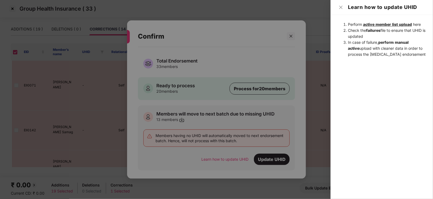
click at [294, 37] on div at bounding box center [216, 99] width 433 height 199
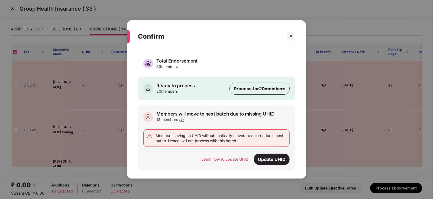
click at [174, 65] on div "33 members" at bounding box center [177, 66] width 41 height 5
click at [290, 38] on icon "close" at bounding box center [291, 36] width 4 height 4
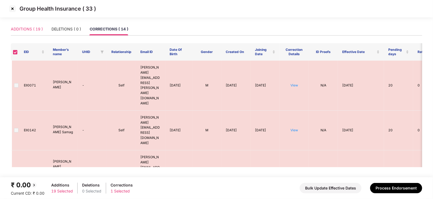
click at [32, 32] on div "ADDITIONS ( 19 )" at bounding box center [27, 29] width 32 height 12
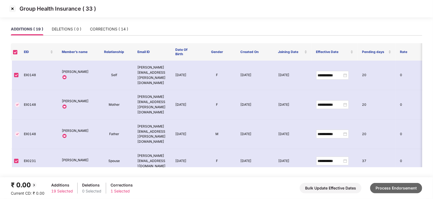
click at [390, 189] on button "Process Endorsement" at bounding box center [397, 188] width 52 height 10
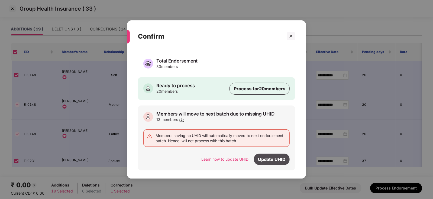
click at [265, 159] on div "Update UHID" at bounding box center [272, 158] width 36 height 11
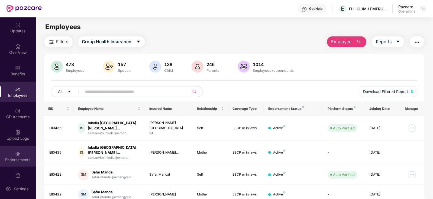
click at [17, 154] on img at bounding box center [17, 153] width 5 height 5
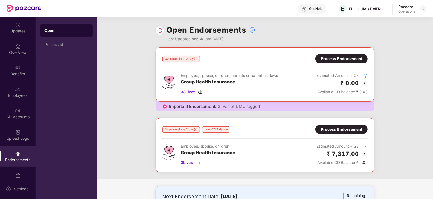
click at [327, 57] on div "Process Endorsement" at bounding box center [342, 59] width 42 height 6
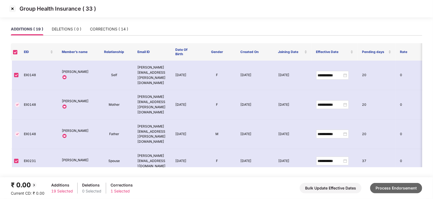
click at [393, 189] on button "Process Endorsement" at bounding box center [397, 188] width 52 height 10
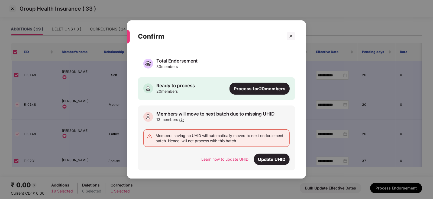
click at [248, 90] on div "Process for 20 members" at bounding box center [260, 88] width 60 height 12
click at [176, 63] on div "Total Endorsement" at bounding box center [177, 61] width 41 height 6
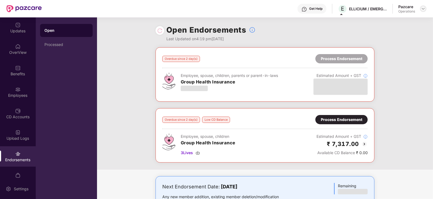
click at [423, 10] on img at bounding box center [424, 9] width 4 height 4
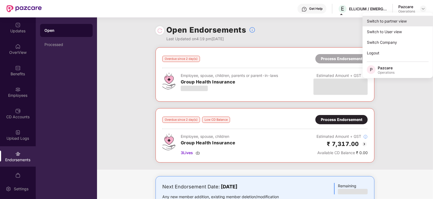
click at [406, 20] on div "Switch to partner view" at bounding box center [398, 21] width 71 height 11
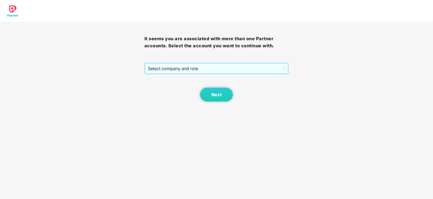
click at [221, 70] on span "Select company and role" at bounding box center [217, 68] width 138 height 10
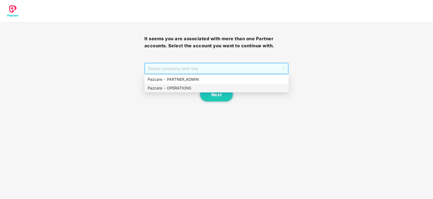
click at [184, 90] on div "Pazcare - OPERATIONS" at bounding box center [217, 88] width 138 height 6
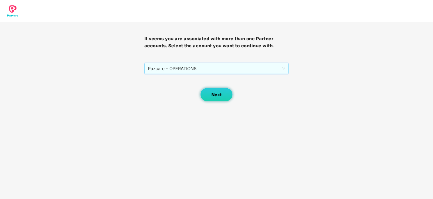
click at [203, 91] on button "Next" at bounding box center [216, 95] width 33 height 14
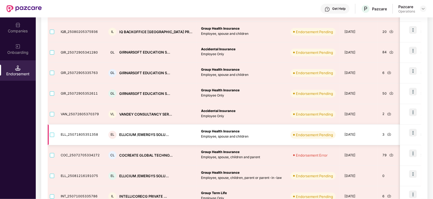
scroll to position [102, 0]
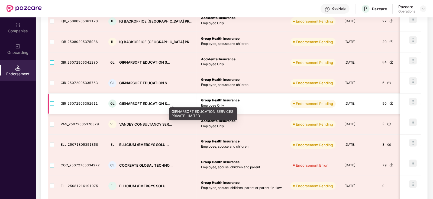
click at [125, 101] on div "GIRNARSOFT EDUCATION S..." at bounding box center [144, 103] width 51 height 5
copy div "GIRNARSOFT"
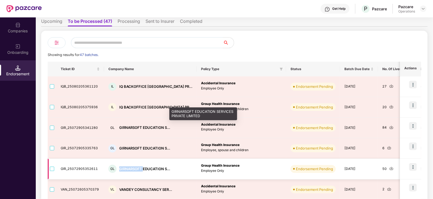
scroll to position [34, 0]
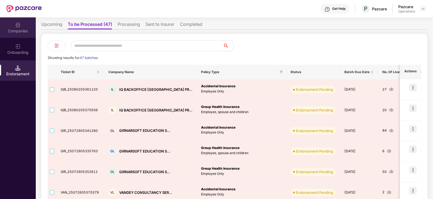
click at [15, 30] on div "Companies" at bounding box center [18, 30] width 36 height 5
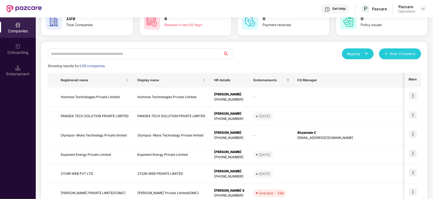
scroll to position [0, 0]
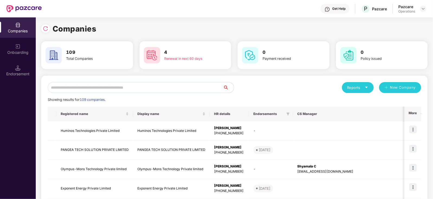
click at [69, 91] on input "text" at bounding box center [136, 87] width 176 height 11
paste input "**********"
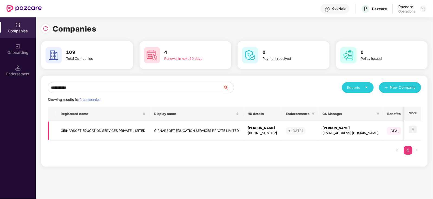
type input "**********"
click at [412, 128] on img at bounding box center [414, 129] width 8 height 8
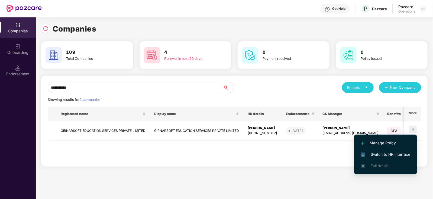
click at [397, 154] on span "Switch to HR interface" at bounding box center [385, 154] width 49 height 6
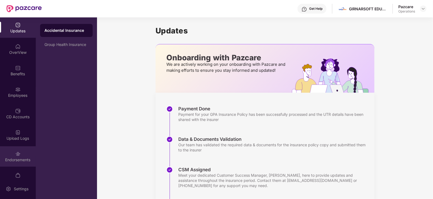
click at [22, 165] on div "Endorsements" at bounding box center [18, 156] width 36 height 20
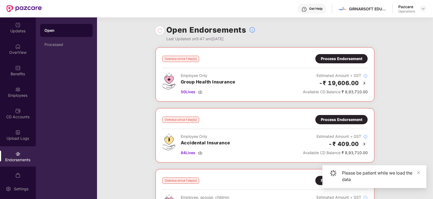
click at [323, 60] on div "Process Endorsement" at bounding box center [342, 59] width 42 height 6
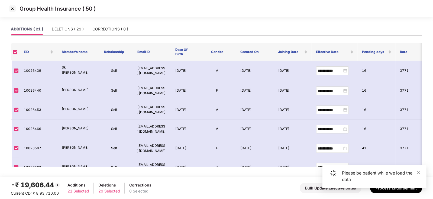
click at [76, 37] on div "ADDITIONS ( 21 ) DELETIONS ( 29 ) CORRECTIONS ( 0 )" at bounding box center [217, 31] width 412 height 17
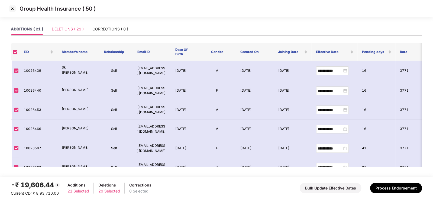
click at [76, 33] on div "DELETIONS ( 29 )" at bounding box center [68, 29] width 32 height 12
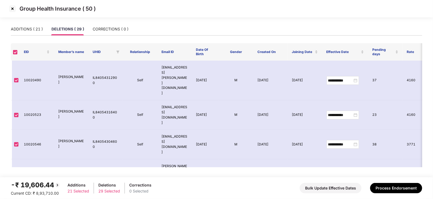
click at [385, 179] on footer "-₹ 19,606.44 Current CD: ₹ 8,93,710.00 Additions 21 Selected Deletions 29 Selec…" at bounding box center [216, 188] width 433 height 22
click at [387, 183] on button "Process Endorsement" at bounding box center [397, 188] width 52 height 10
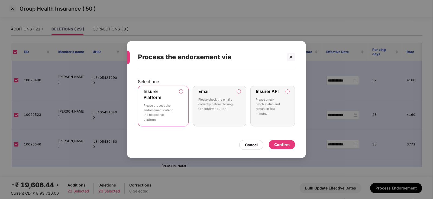
click at [282, 142] on div "Confirm" at bounding box center [282, 144] width 15 height 6
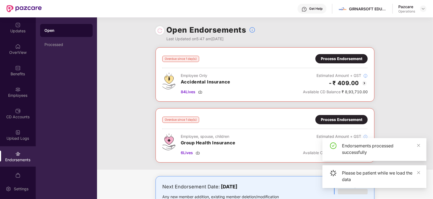
click at [329, 60] on div "Process Endorsement" at bounding box center [342, 59] width 42 height 6
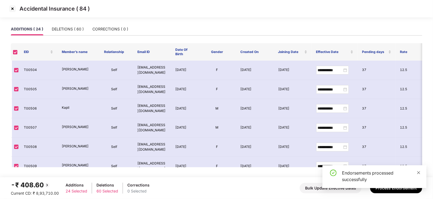
click at [418, 173] on icon "close" at bounding box center [419, 172] width 4 height 4
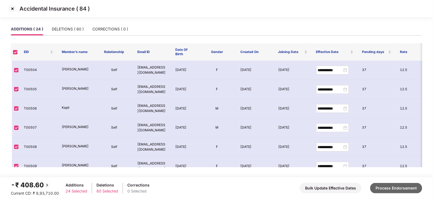
click at [398, 193] on button "Process Endorsement" at bounding box center [397, 188] width 52 height 10
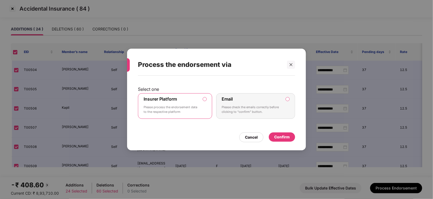
click at [282, 136] on div "Confirm" at bounding box center [282, 137] width 15 height 6
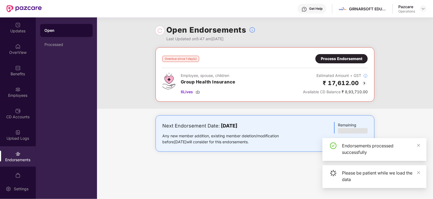
click at [330, 60] on div "Process Endorsement" at bounding box center [342, 59] width 42 height 6
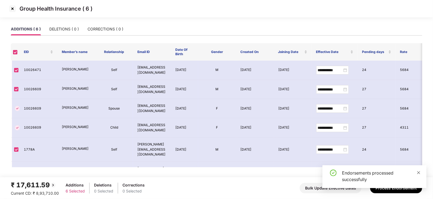
click at [419, 147] on td "5684" at bounding box center [415, 149] width 38 height 24
click at [419, 174] on icon "close" at bounding box center [419, 172] width 4 height 4
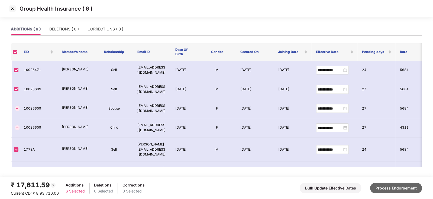
click at [406, 190] on button "Process Endorsement" at bounding box center [397, 188] width 52 height 10
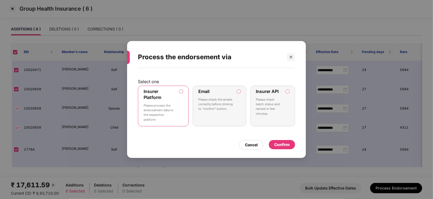
click at [292, 150] on div "Select one Insurer Platform Please process the endorsement data to the respecti…" at bounding box center [216, 110] width 179 height 84
click at [285, 145] on div "Confirm" at bounding box center [282, 144] width 15 height 6
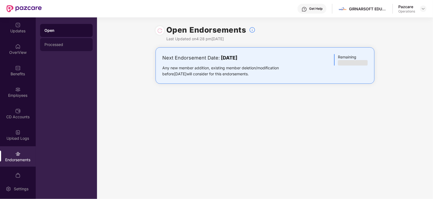
click at [61, 45] on div "Processed" at bounding box center [66, 44] width 44 height 4
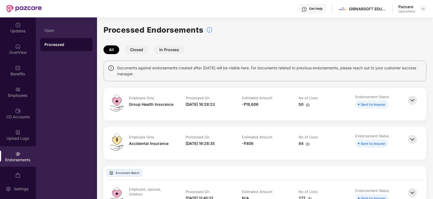
click at [308, 105] on img at bounding box center [308, 104] width 4 height 4
click at [279, 127] on div "Employee Only Accidental Insurance Processed On 12-Aug-2025 16:28:35 Estimated …" at bounding box center [265, 143] width 323 height 33
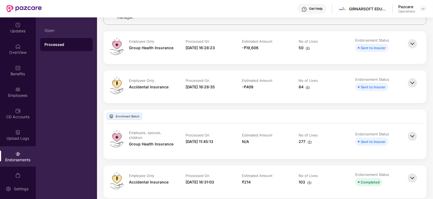
scroll to position [68, 0]
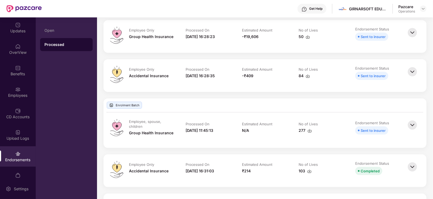
click at [310, 76] on img at bounding box center [308, 76] width 4 height 4
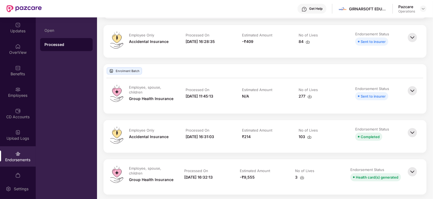
scroll to position [0, 0]
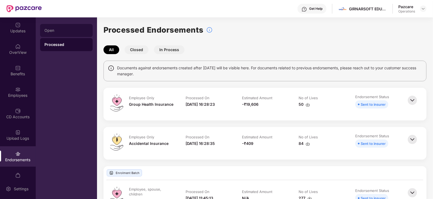
click at [54, 31] on div "Open" at bounding box center [66, 30] width 44 height 4
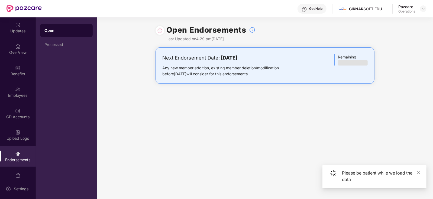
click at [420, 8] on div "Pazcare Operations" at bounding box center [413, 8] width 28 height 9
click at [426, 8] on div at bounding box center [423, 8] width 7 height 7
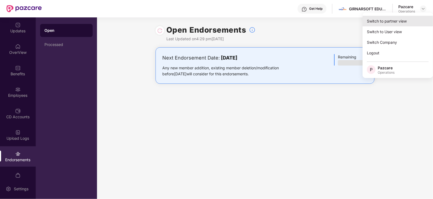
click at [398, 18] on div "Switch to partner view" at bounding box center [398, 21] width 71 height 11
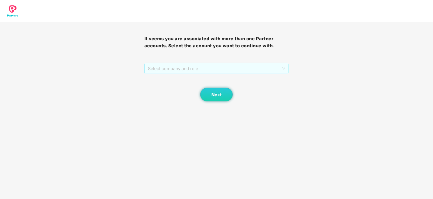
click at [180, 74] on span "Select company and role" at bounding box center [217, 68] width 138 height 10
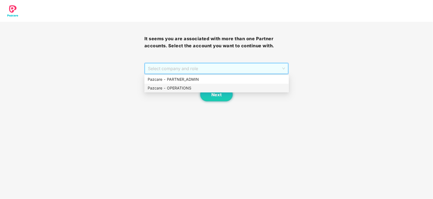
click at [177, 88] on div "Pazcare - OPERATIONS" at bounding box center [217, 88] width 138 height 6
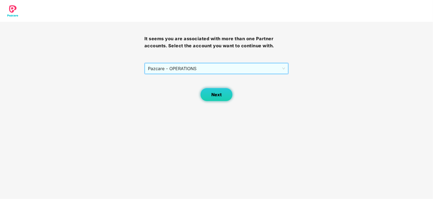
click at [212, 98] on button "Next" at bounding box center [216, 95] width 33 height 14
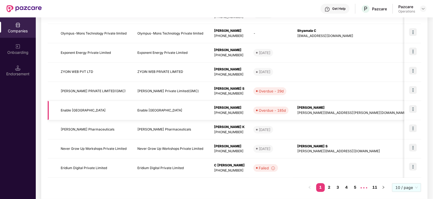
scroll to position [135, 0]
click at [14, 70] on div "Endorsement" at bounding box center [18, 70] width 36 height 20
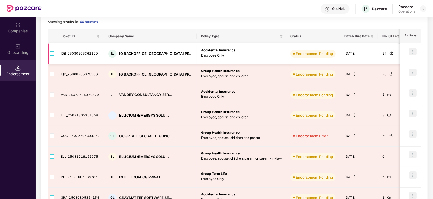
scroll to position [34, 0]
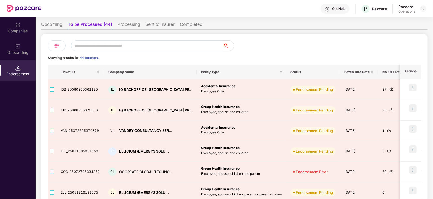
click at [137, 27] on li "Processing" at bounding box center [129, 25] width 23 height 8
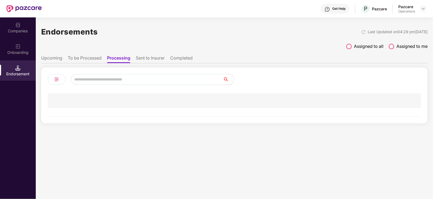
scroll to position [0, 0]
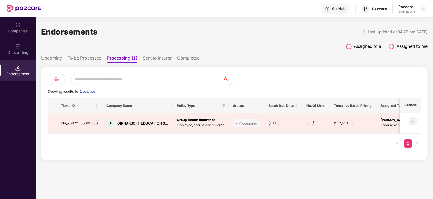
click at [163, 61] on li "Sent to Insurer" at bounding box center [157, 59] width 29 height 8
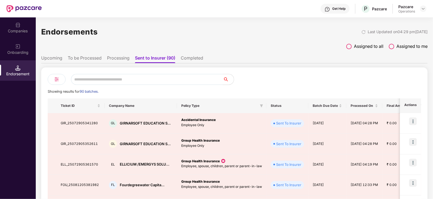
click at [121, 60] on li "Processing" at bounding box center [118, 59] width 23 height 8
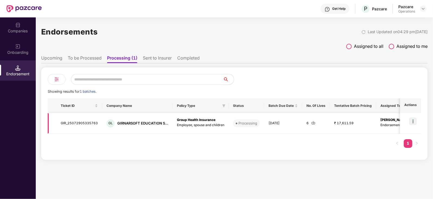
click at [414, 120] on img at bounding box center [414, 121] width 8 height 8
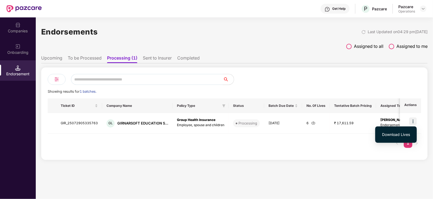
click at [398, 132] on span "Download Lives" at bounding box center [396, 134] width 28 height 6
